Goal: Check status: Check status

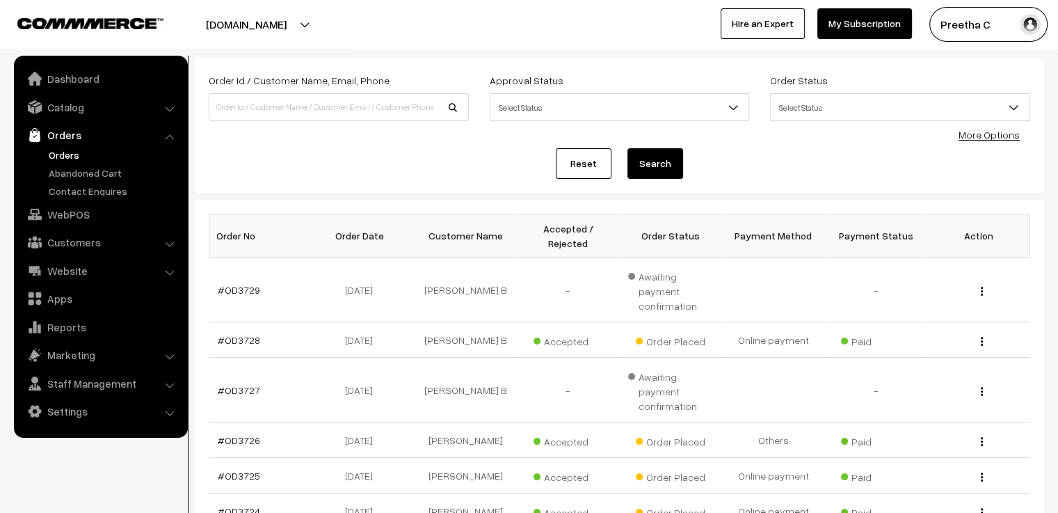
scroll to position [70, 0]
click at [236, 334] on link "#OD3728" at bounding box center [239, 340] width 42 height 12
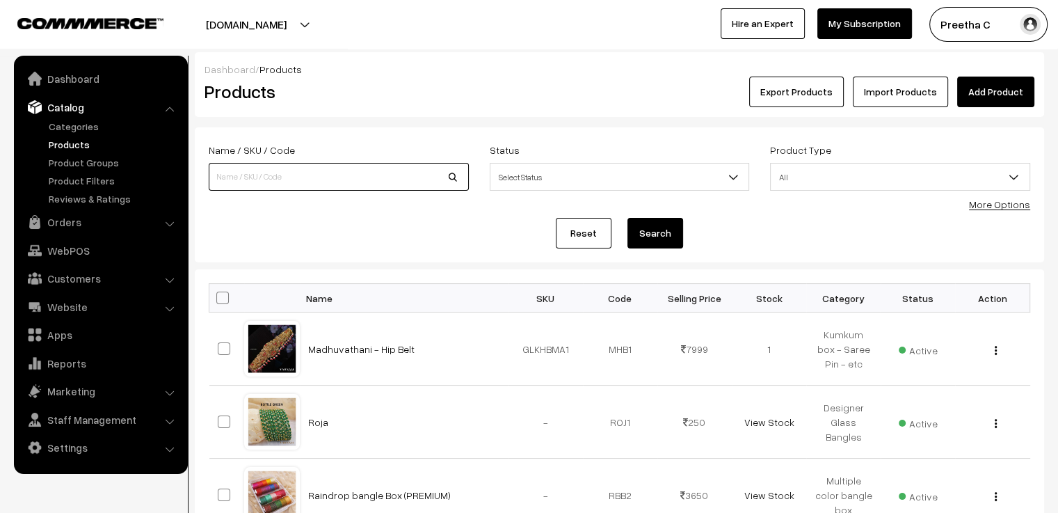
drag, startPoint x: 0, startPoint y: 0, endPoint x: 350, endPoint y: 177, distance: 392.0
click at [350, 177] on input at bounding box center [339, 177] width 260 height 28
type input "[PERSON_NAME]"
click at [627, 218] on button "Search" at bounding box center [655, 233] width 56 height 31
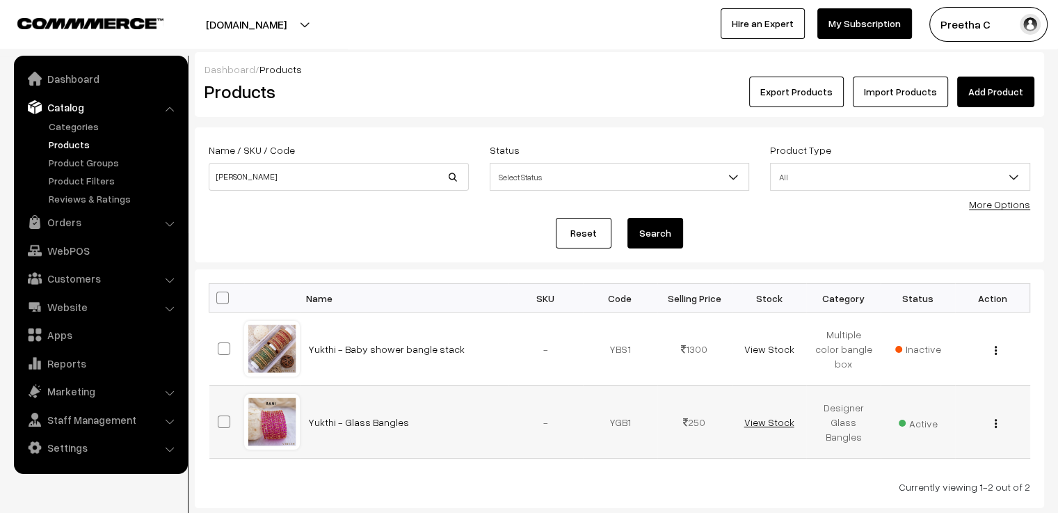
click at [775, 419] on link "View Stock" at bounding box center [769, 422] width 50 height 12
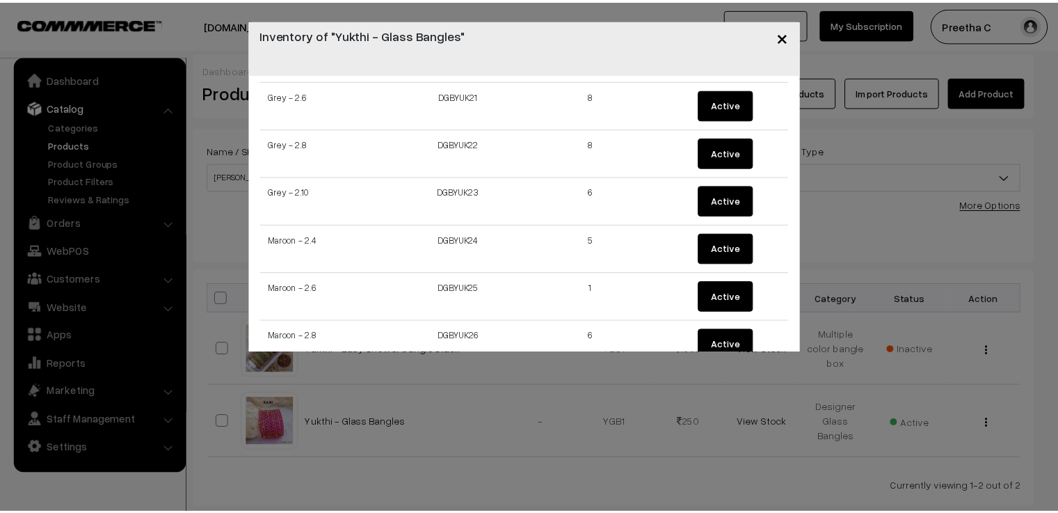
scroll to position [1113, 0]
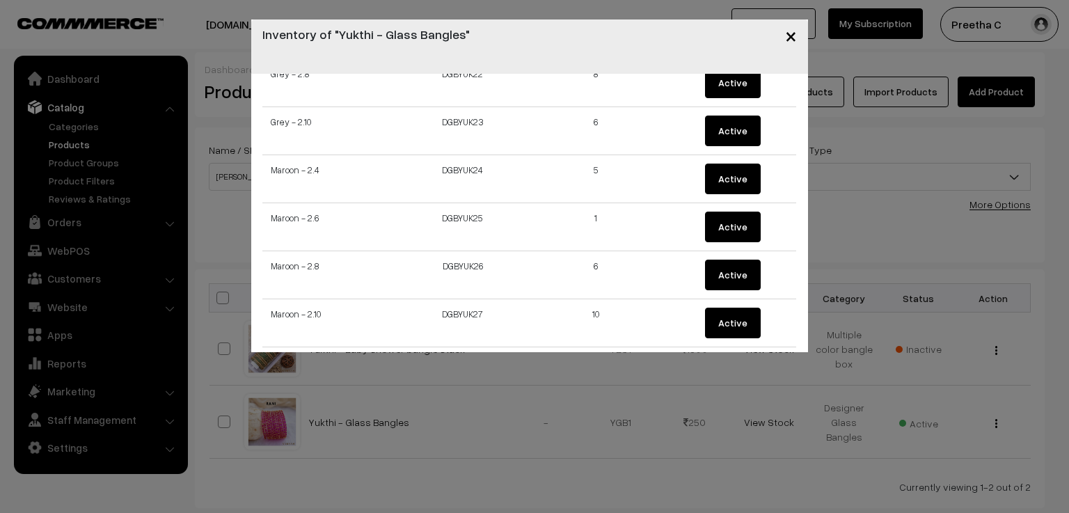
click at [789, 32] on span "×" at bounding box center [791, 35] width 12 height 26
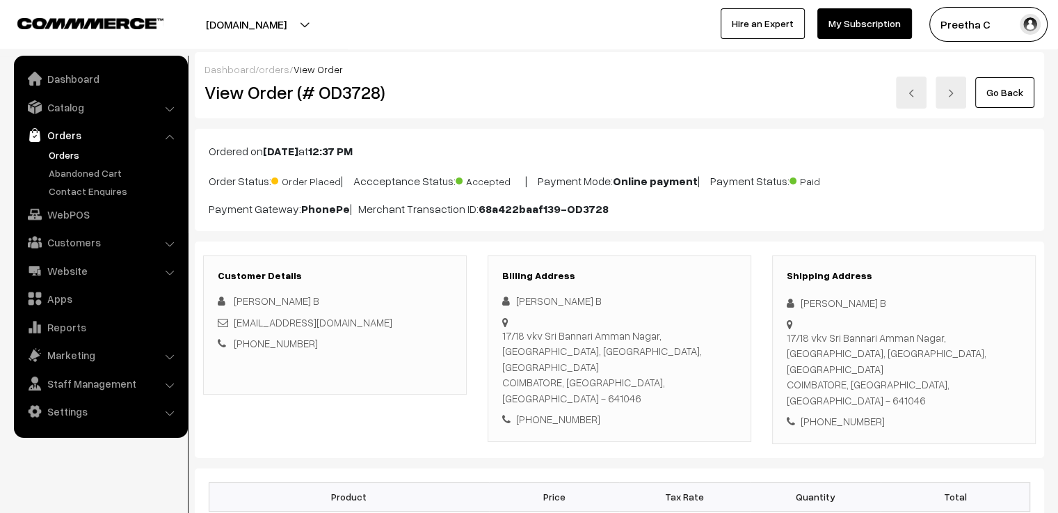
click at [1000, 94] on link "Go Back" at bounding box center [1004, 92] width 59 height 31
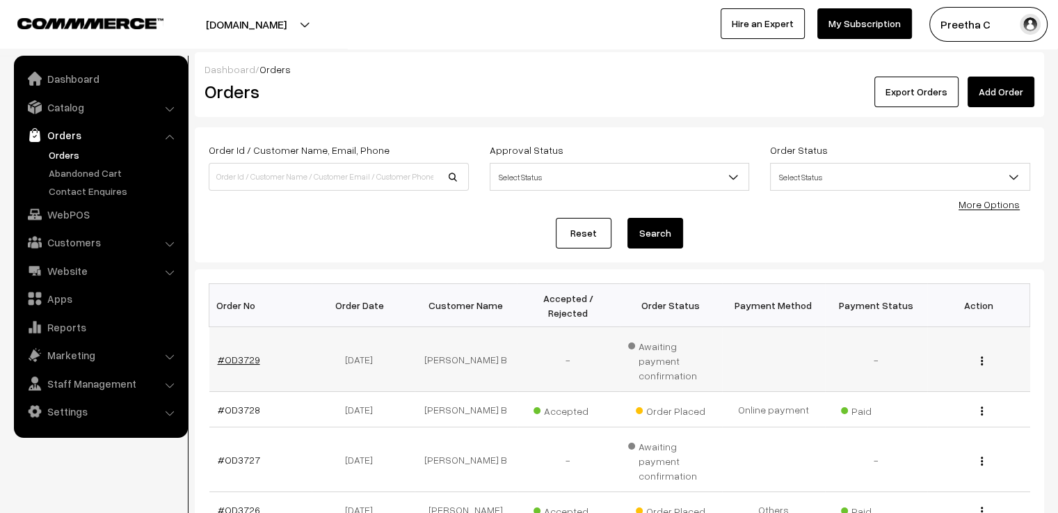
click at [239, 353] on link "#OD3729" at bounding box center [239, 359] width 42 height 12
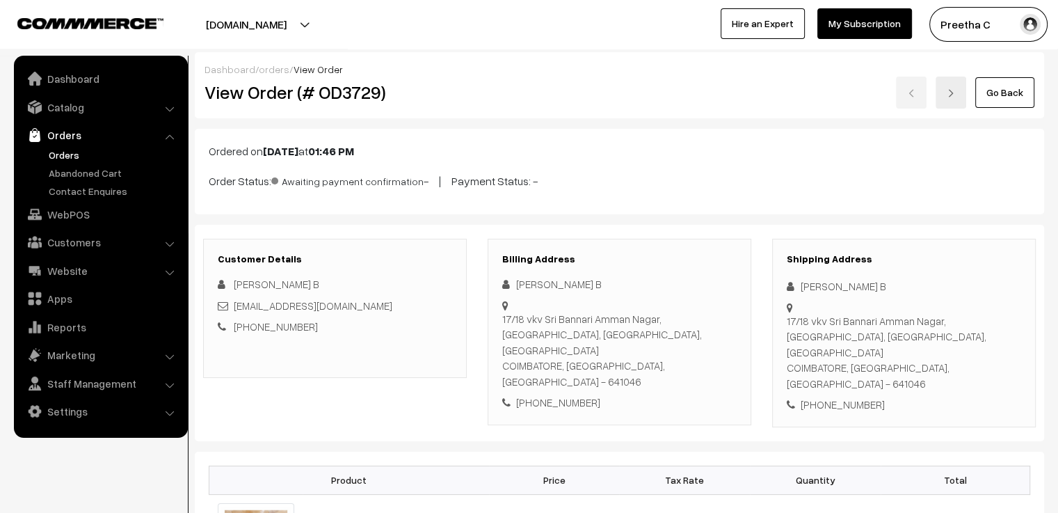
click at [949, 91] on img at bounding box center [951, 93] width 8 height 8
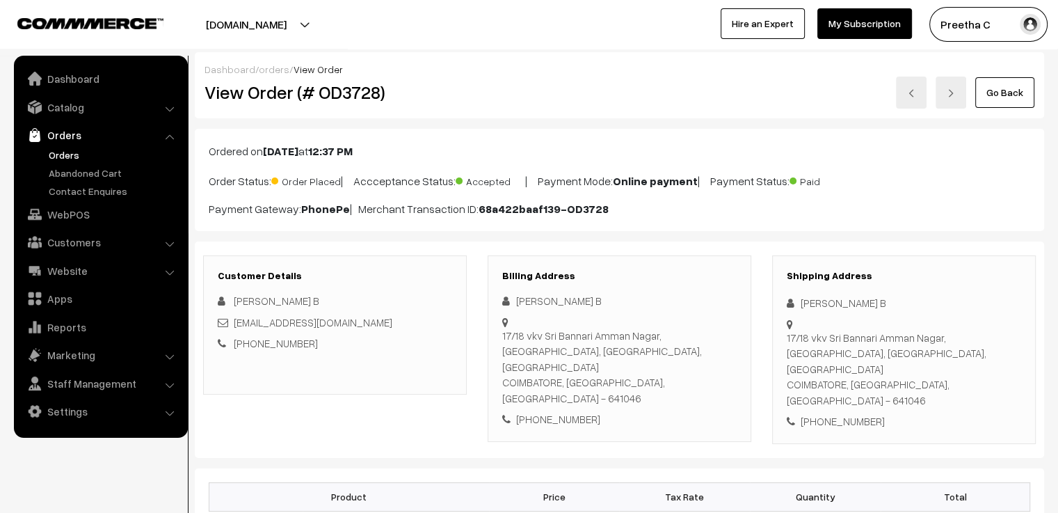
click at [915, 94] on img at bounding box center [911, 93] width 8 height 8
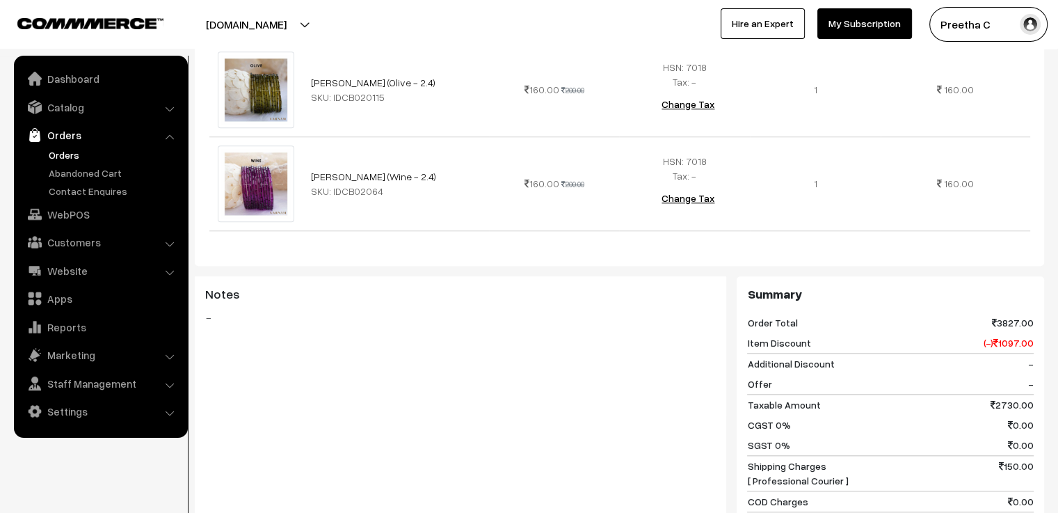
scroll to position [1520, 0]
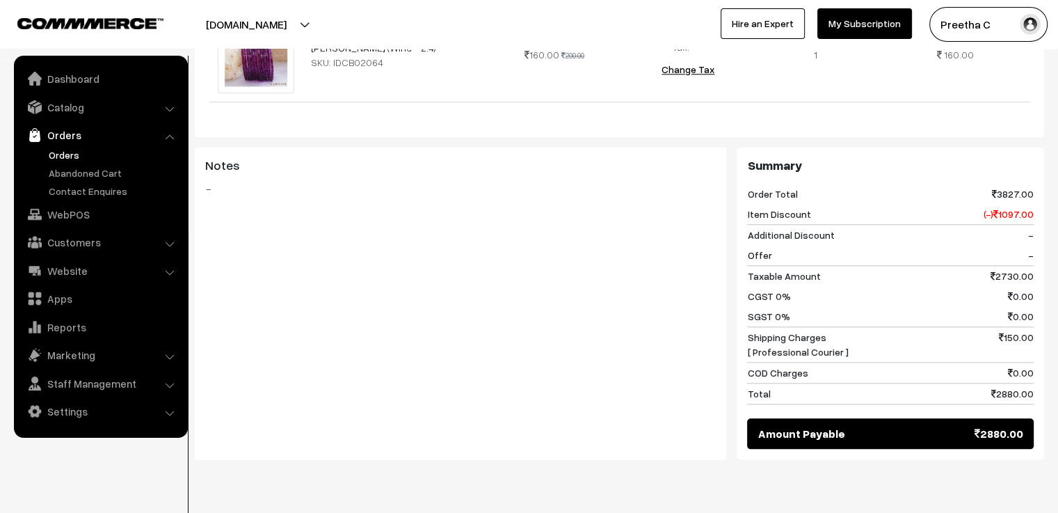
drag, startPoint x: 1006, startPoint y: 313, endPoint x: 1037, endPoint y: 311, distance: 30.7
click at [1037, 311] on div "Summary Order Total 3827.00 Item Discount (-) 1097.00 Additional Discount - Off…" at bounding box center [890, 303] width 307 height 312
click at [824, 330] on span "Shipping Charges [ Professional Courier ]" at bounding box center [797, 344] width 101 height 29
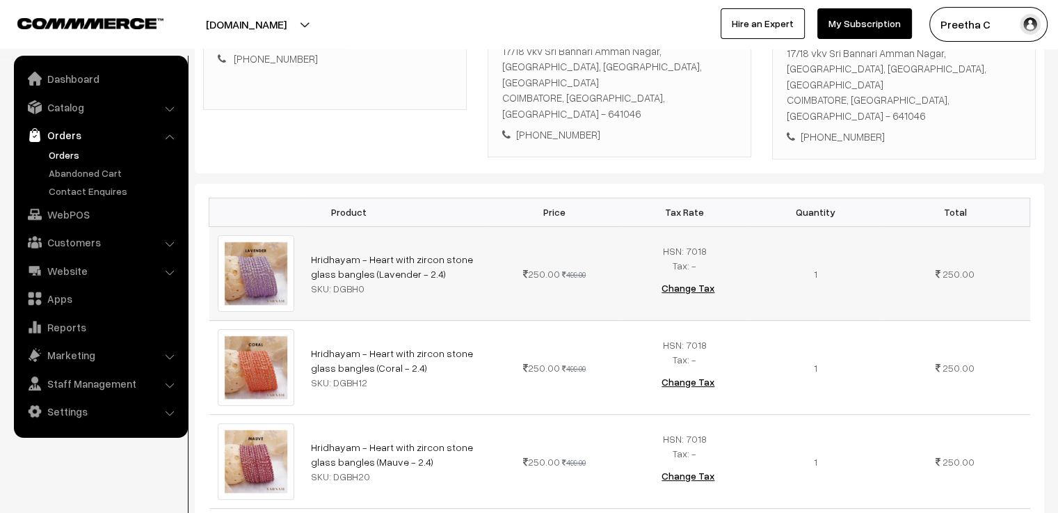
scroll to position [0, 0]
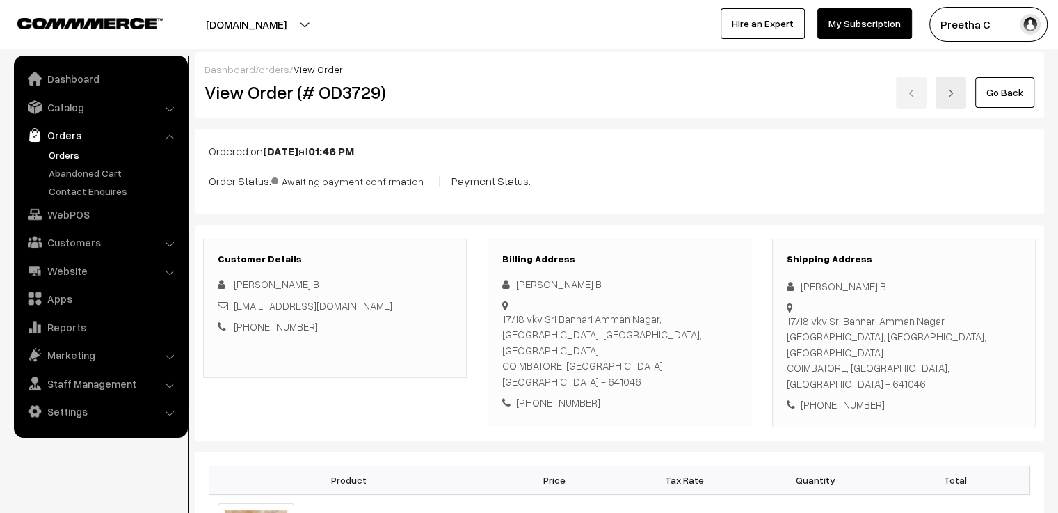
click at [1012, 96] on link "Go Back" at bounding box center [1004, 92] width 59 height 31
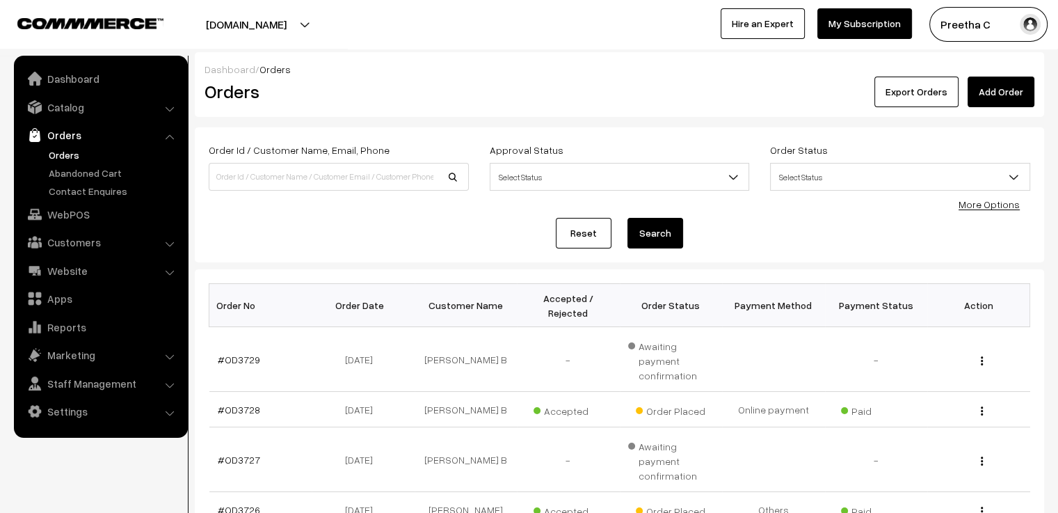
scroll to position [70, 0]
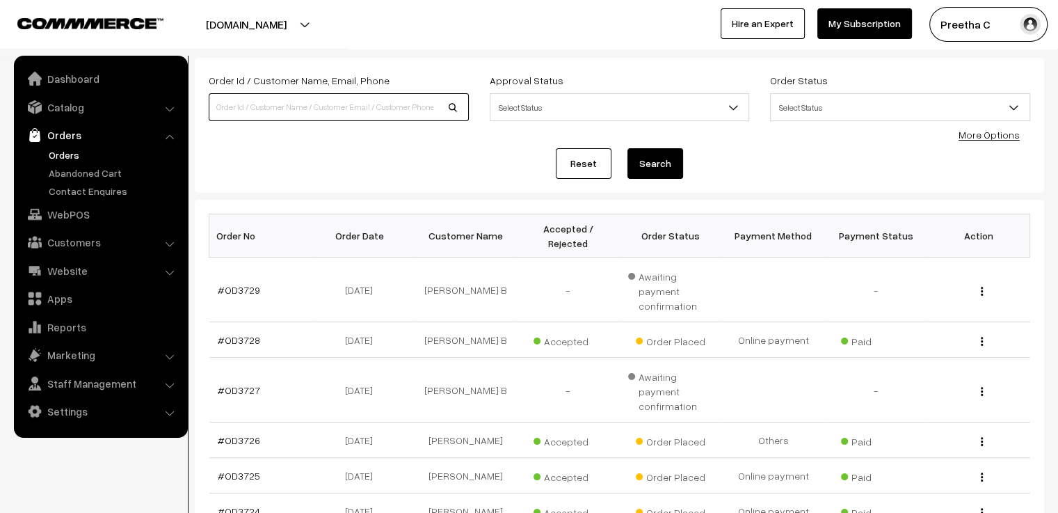
click at [290, 120] on input at bounding box center [339, 107] width 260 height 28
type input "od3660"
click at [627, 148] on button "Search" at bounding box center [655, 163] width 56 height 31
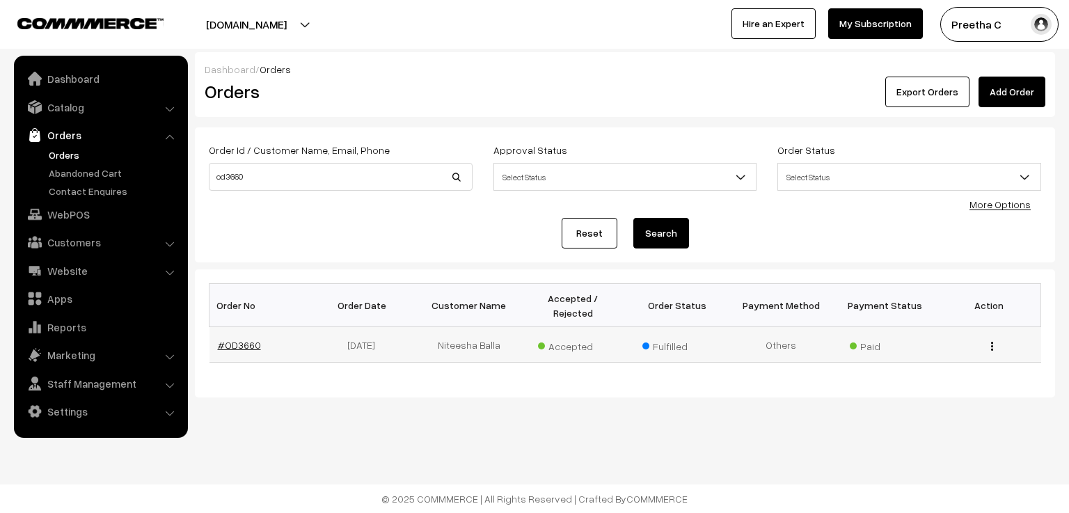
click at [234, 335] on td "#OD3660" at bounding box center [261, 344] width 104 height 35
click at [251, 339] on link "#OD3660" at bounding box center [239, 345] width 43 height 12
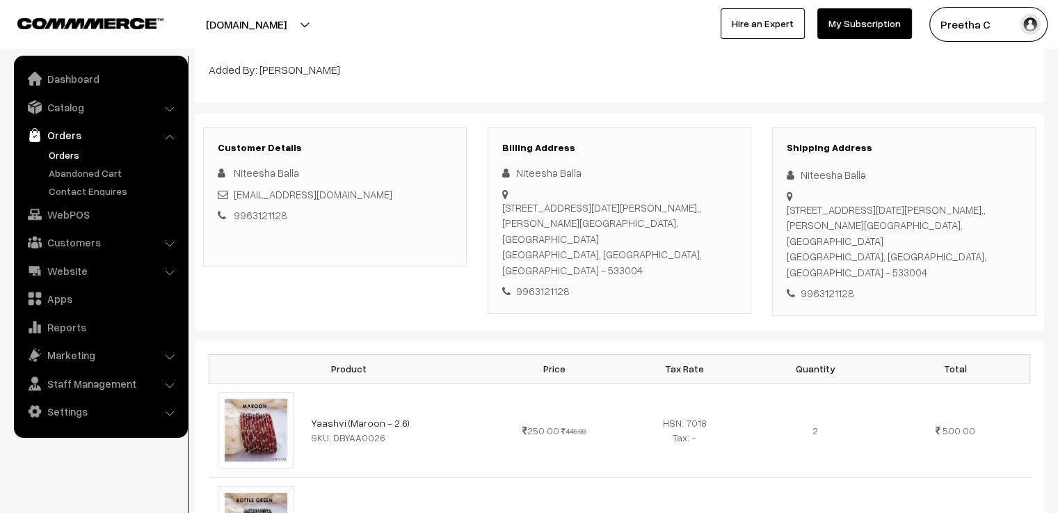
scroll to position [70, 0]
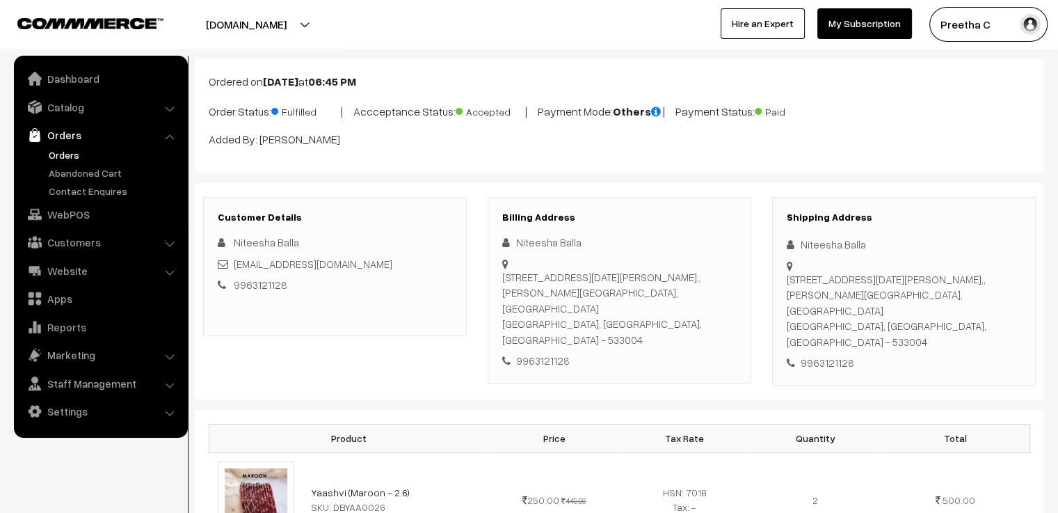
drag, startPoint x: 837, startPoint y: 333, endPoint x: 794, endPoint y: 243, distance: 99.3
click at [794, 243] on div "Shipping Address Niteesha Balla DNo. 9-8-54, 4th floor, D3, PK Karthikeya tower…" at bounding box center [904, 291] width 264 height 189
copy div "Niteesha Balla DNo. 9-8-54, 4th floor, D3, PK Karthikeya towers,, Kamala Devi S…"
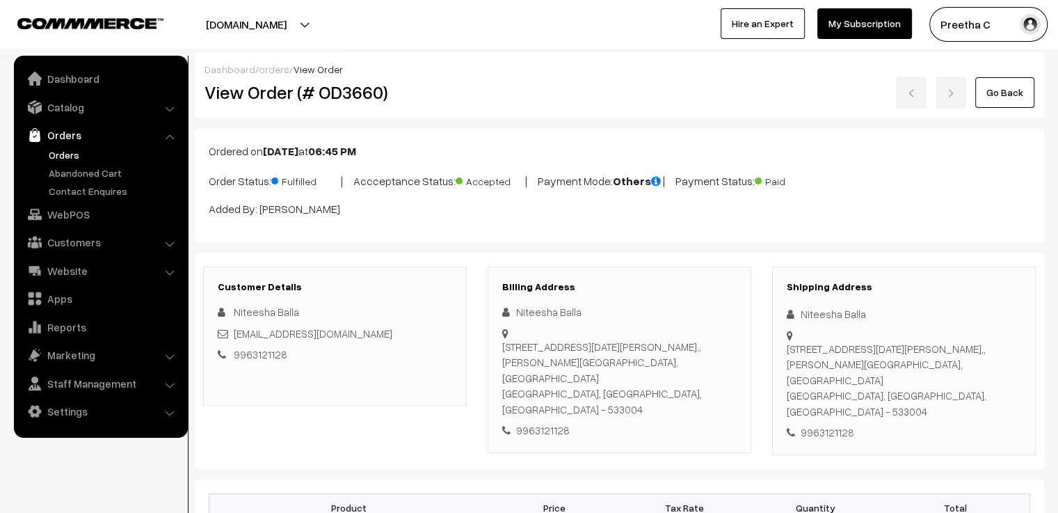
click at [999, 97] on link "Go Back" at bounding box center [1004, 92] width 59 height 31
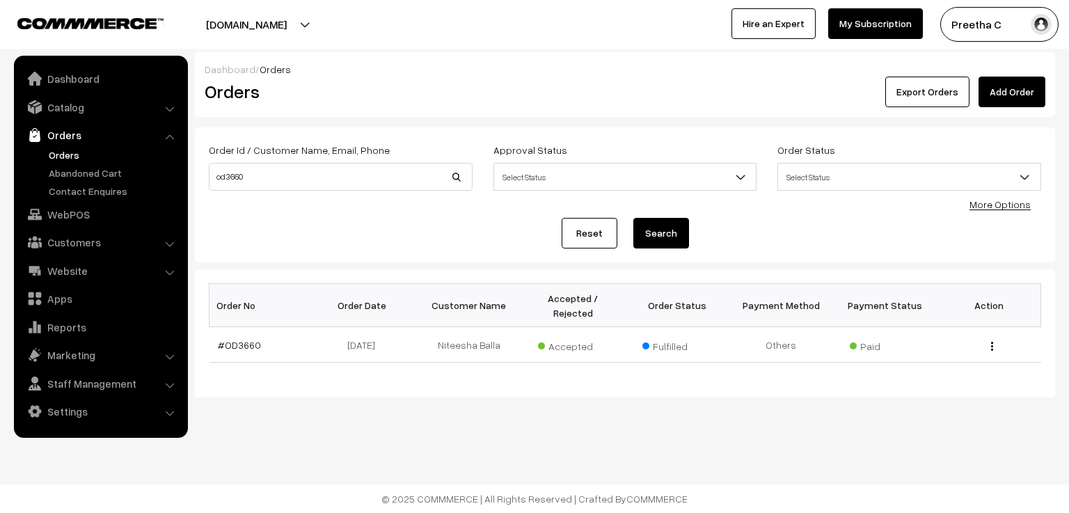
click at [583, 239] on link "Reset" at bounding box center [589, 233] width 56 height 31
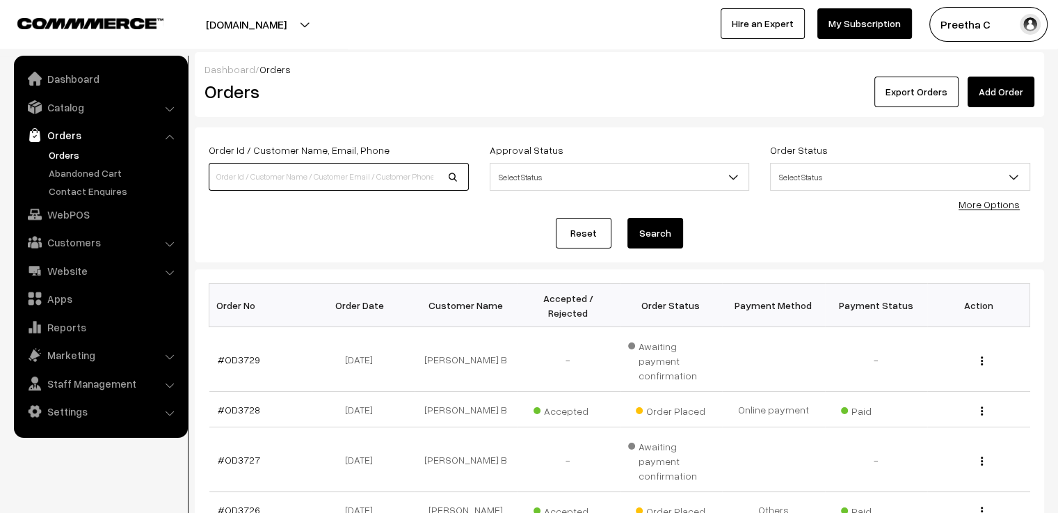
click at [348, 182] on input at bounding box center [339, 177] width 260 height 28
type input "od3660"
click at [627, 218] on button "Search" at bounding box center [655, 233] width 56 height 31
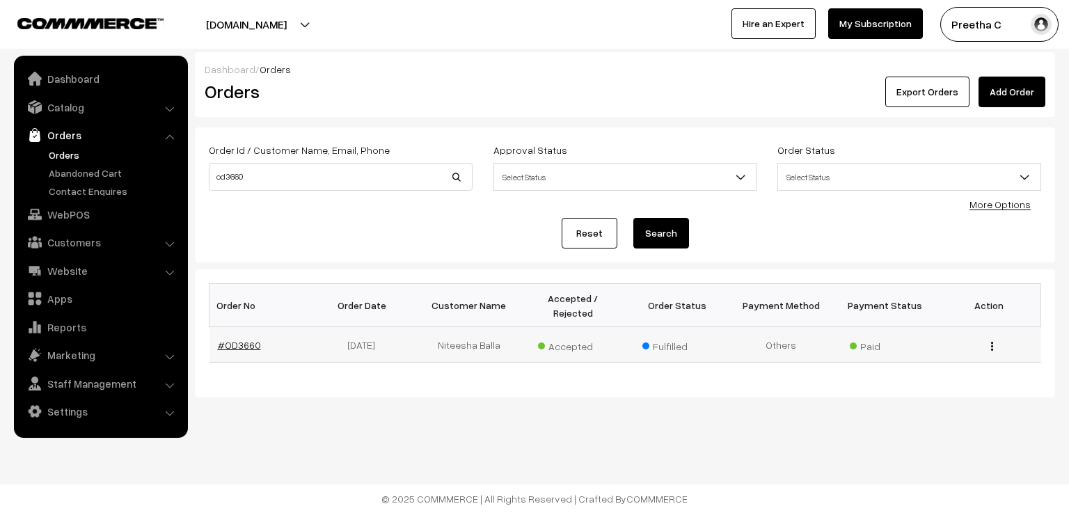
click at [241, 339] on link "#OD3660" at bounding box center [239, 345] width 43 height 12
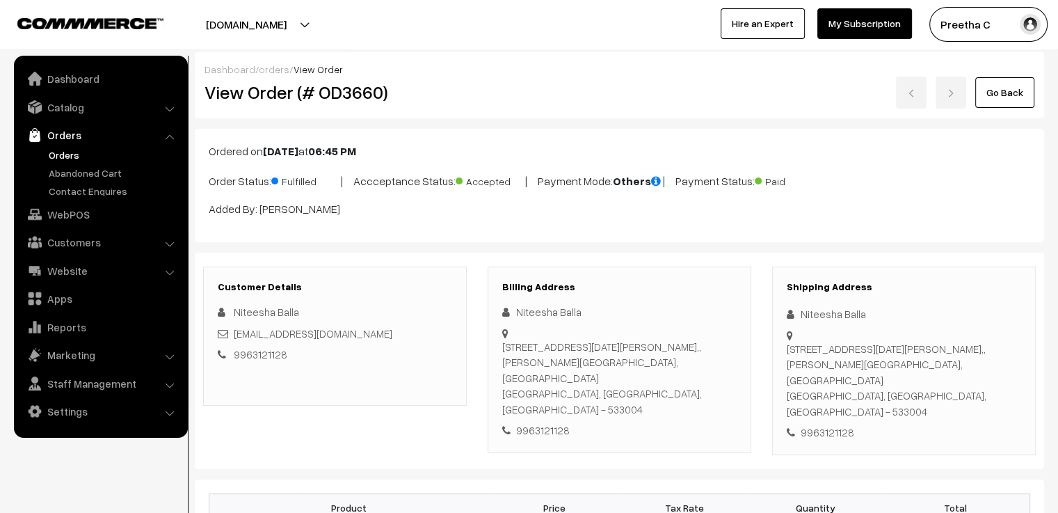
click at [1005, 102] on link "Go Back" at bounding box center [1004, 92] width 59 height 31
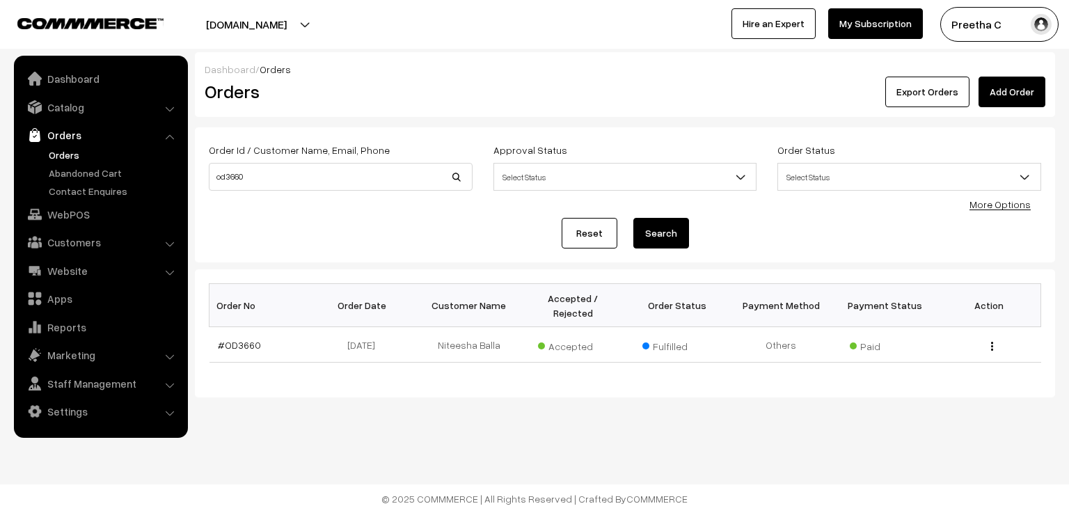
click at [587, 230] on link "Reset" at bounding box center [589, 233] width 56 height 31
